Goal: Task Accomplishment & Management: Manage account settings

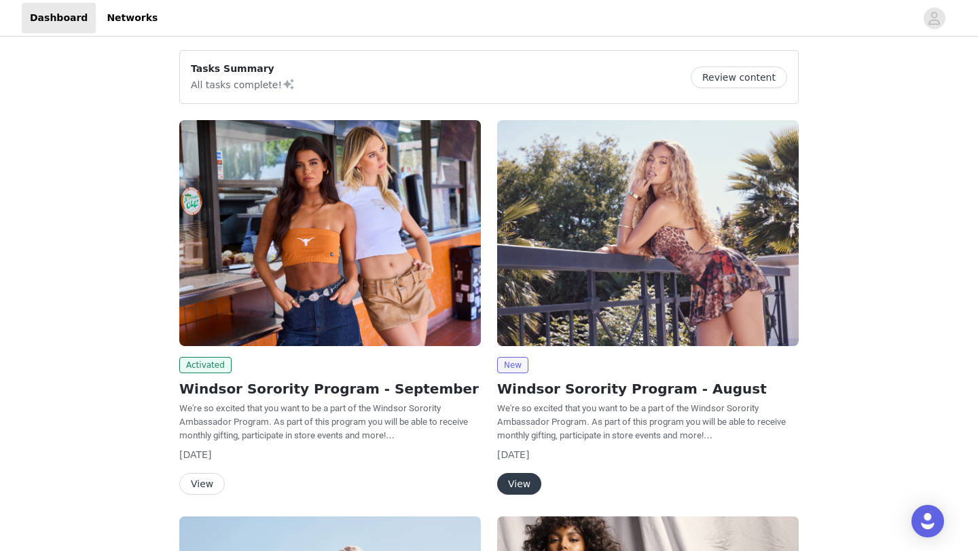
click at [741, 81] on button "Review content" at bounding box center [739, 78] width 96 height 22
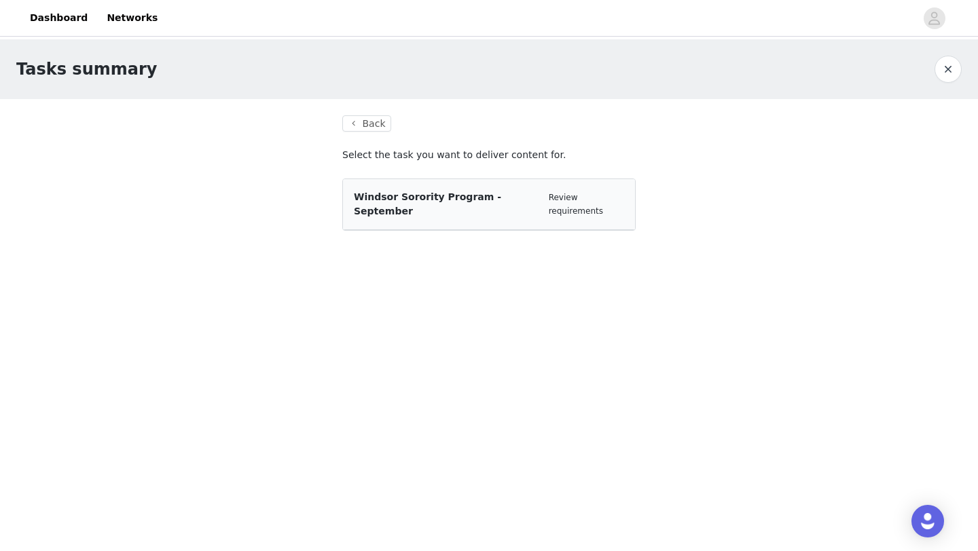
click at [497, 204] on div "Windsor Sorority Program - September" at bounding box center [446, 204] width 184 height 29
click at [595, 197] on link "Review requirements" at bounding box center [576, 204] width 54 height 23
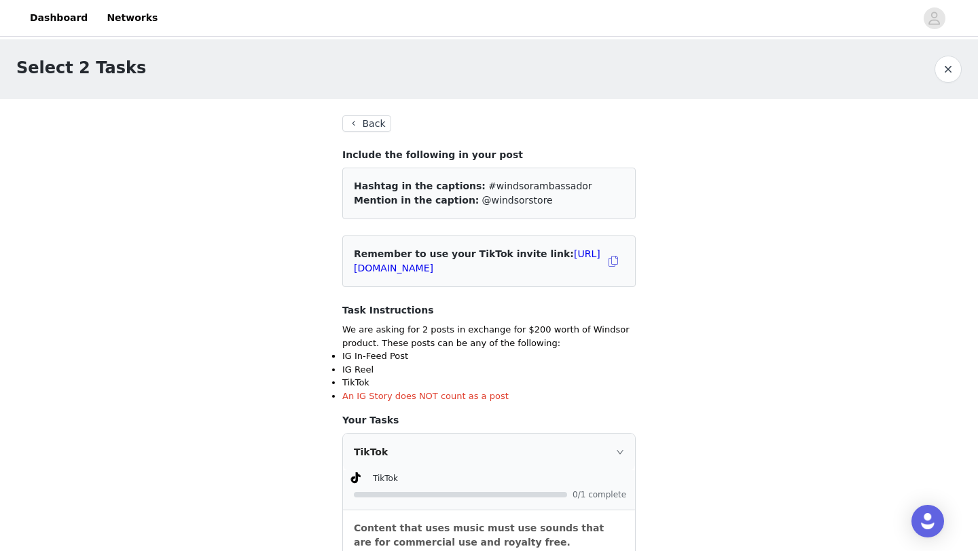
click at [384, 450] on div "TikTok" at bounding box center [489, 452] width 292 height 37
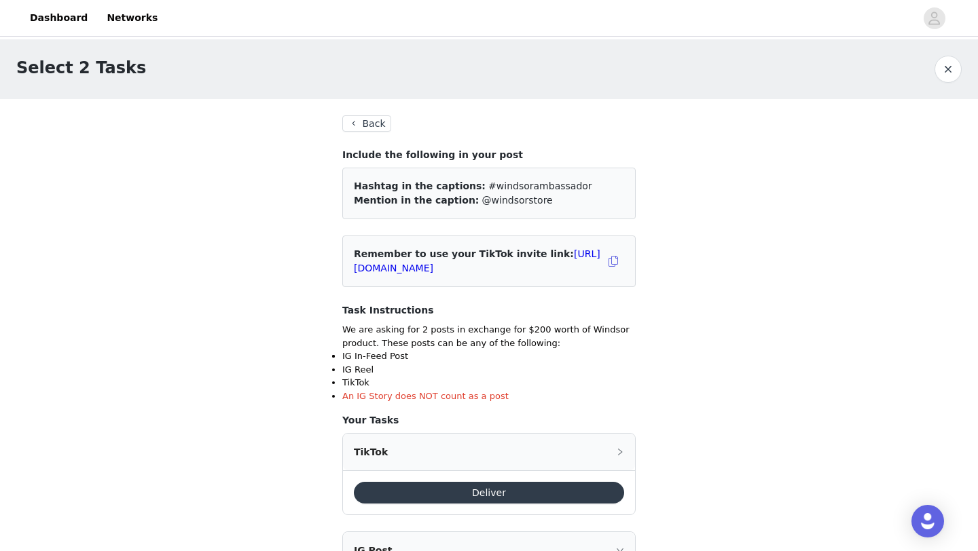
click at [543, 452] on div "TikTok" at bounding box center [489, 452] width 292 height 37
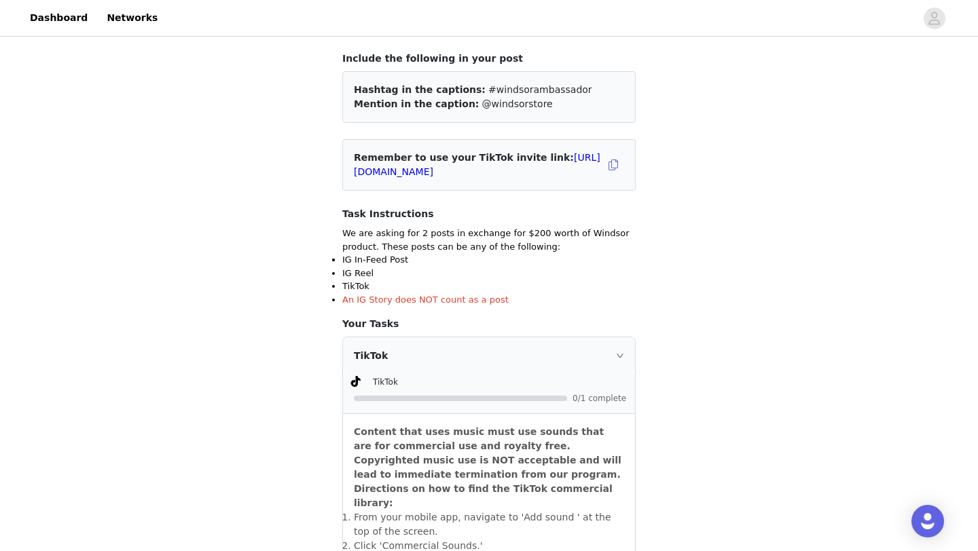
scroll to position [67, 0]
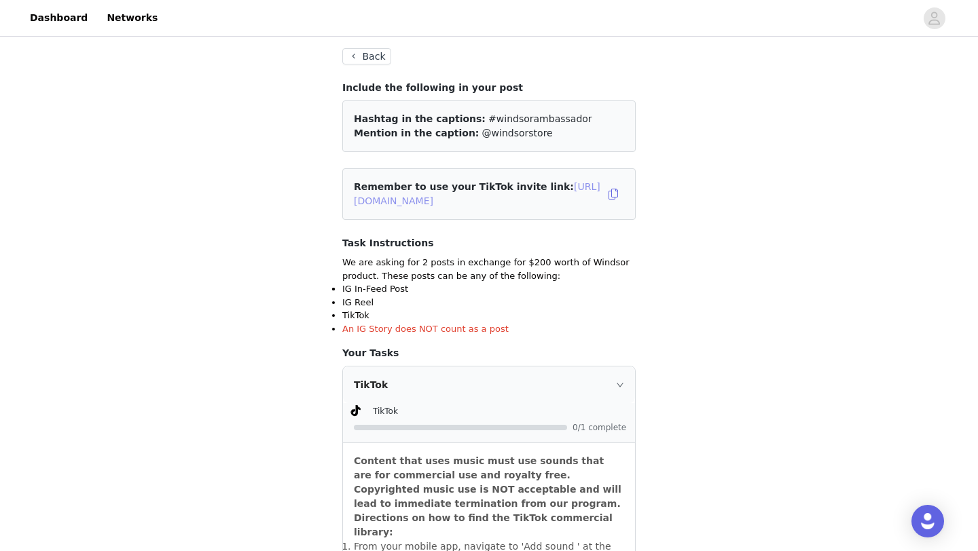
click at [545, 200] on link "[URL][DOMAIN_NAME]" at bounding box center [477, 193] width 247 height 25
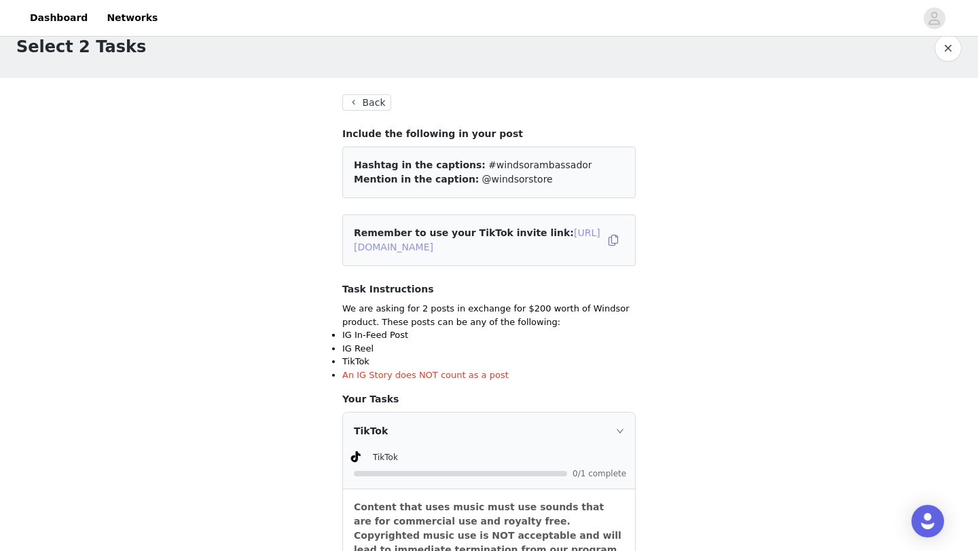
scroll to position [0, 0]
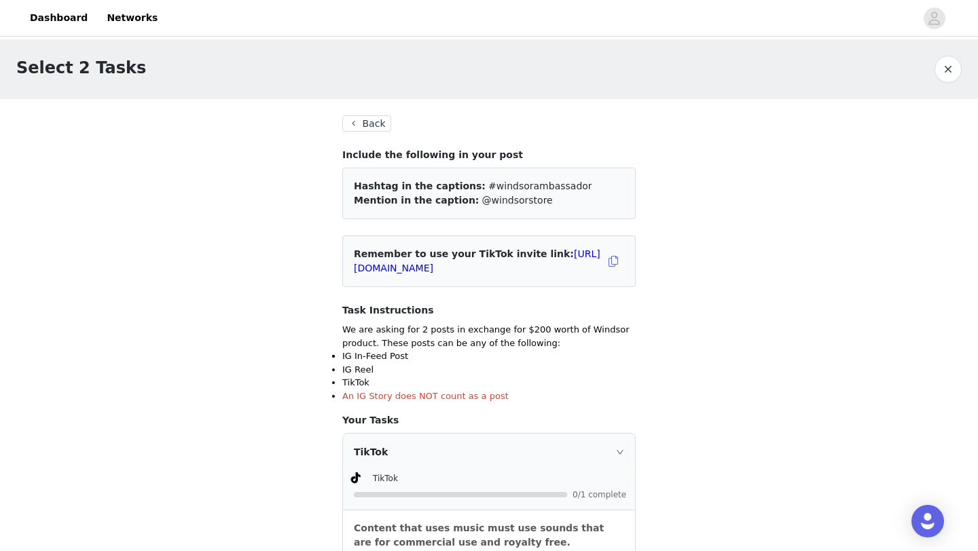
click at [374, 122] on button "Back" at bounding box center [366, 123] width 49 height 16
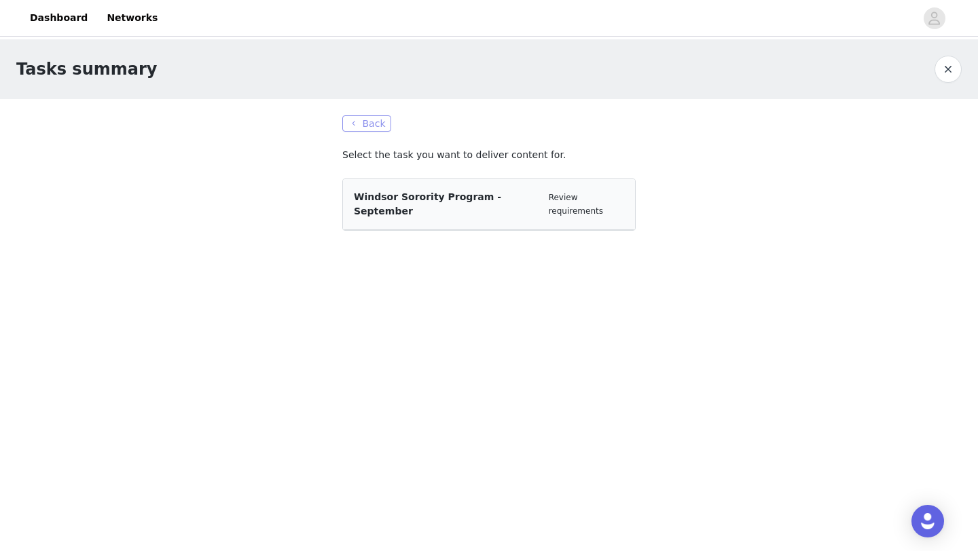
click at [374, 122] on button "Back" at bounding box center [366, 123] width 49 height 16
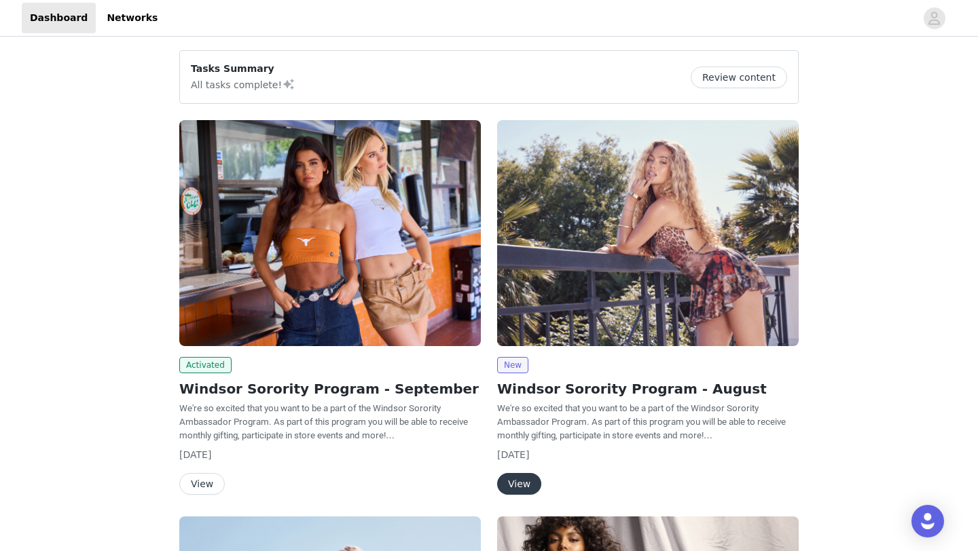
click at [358, 126] on img at bounding box center [330, 233] width 302 height 226
